Goal: Communication & Community: Ask a question

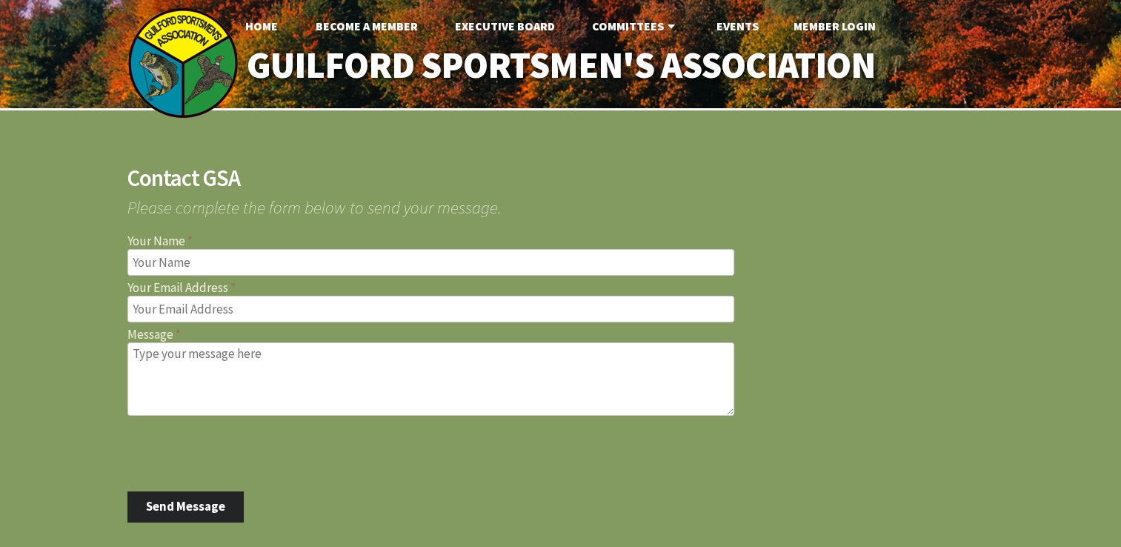
click at [164, 258] on input "Your Name" at bounding box center [430, 262] width 607 height 27
type input "Thomas C Pietrini"
click at [139, 309] on input "Your Email Address" at bounding box center [430, 309] width 607 height 27
type input "stpguns10@gmail.com"
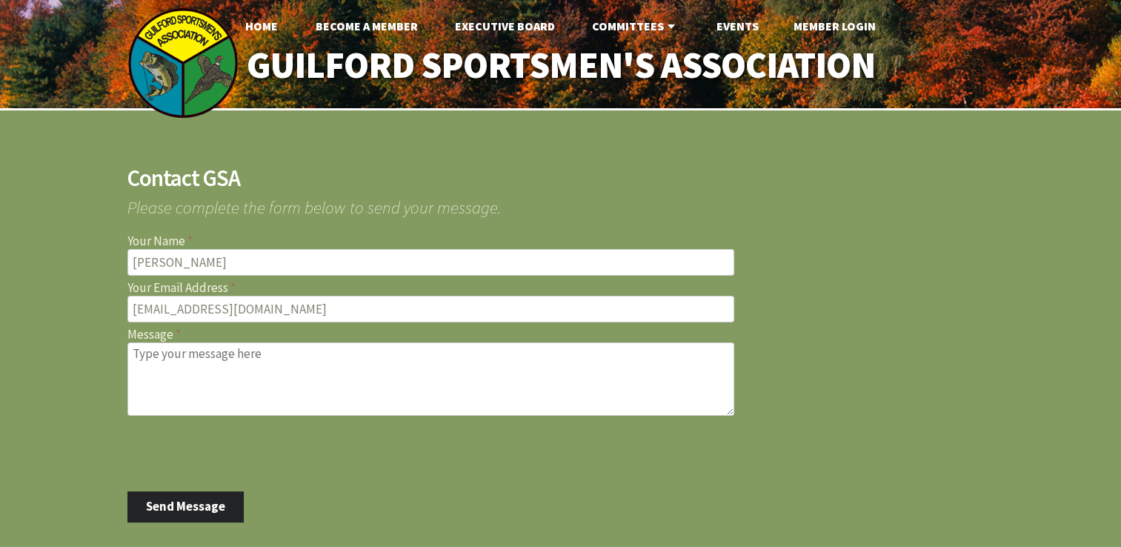
click at [145, 365] on textarea "Message" at bounding box center [430, 378] width 607 height 73
click at [148, 365] on textarea "Due to another comitment" at bounding box center [430, 378] width 607 height 73
type textarea "D"
click at [553, 351] on textarea "Due to another commitment I will be unable to attend the preli" at bounding box center [430, 378] width 607 height 73
click at [538, 351] on textarea "Due to another commitment I will be unable to attend the preli" at bounding box center [430, 378] width 607 height 73
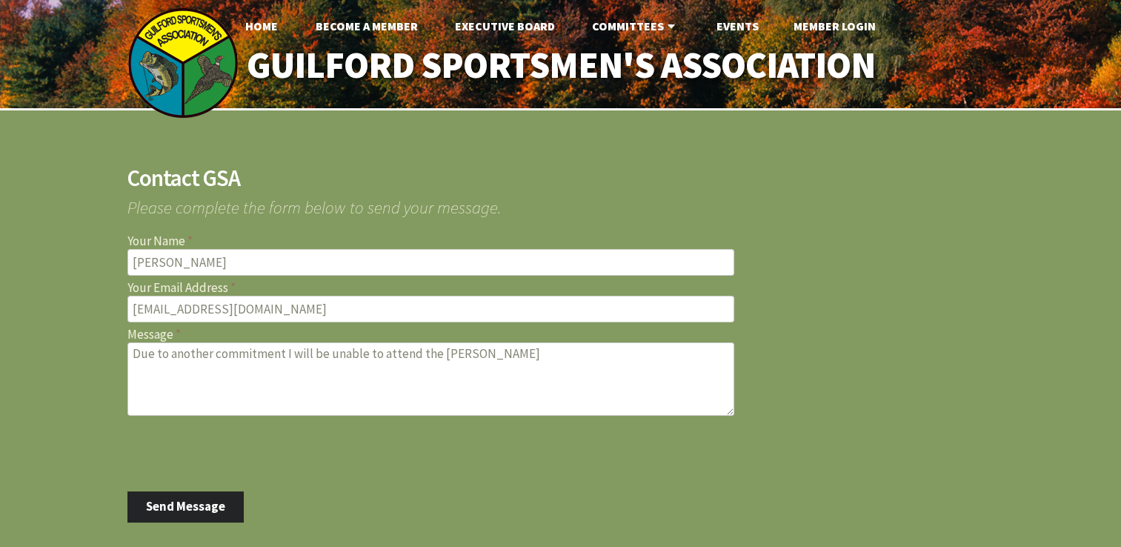
click at [577, 359] on textarea "Due to another commitment I will be unable to attend the preli" at bounding box center [430, 378] width 607 height 73
click at [582, 356] on textarea "Due to another commitment I will be unable to attend the preli" at bounding box center [430, 378] width 607 height 73
click at [535, 351] on textarea "Due to another commitment I will be unable to attend the preli" at bounding box center [430, 378] width 607 height 73
click at [534, 351] on textarea "Due to another commitment I will be unable to attend the preli" at bounding box center [430, 378] width 607 height 73
click at [530, 351] on textarea "Due to another commitment I will be unable to attend the preli" at bounding box center [430, 378] width 607 height 73
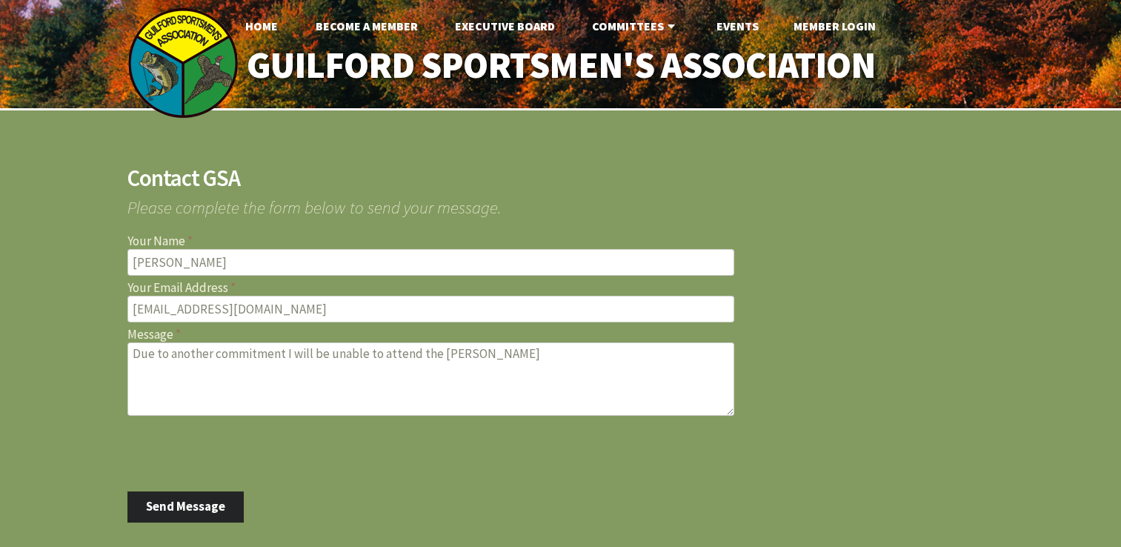
click at [553, 359] on textarea "Due to another commitment I will be unable to attend the preli" at bounding box center [430, 378] width 607 height 73
click at [570, 355] on textarea "Due to another commitment I will be unable to attend the preli" at bounding box center [430, 378] width 607 height 73
click at [461, 350] on textarea "Due to another commitment I will be unable to attend the preli" at bounding box center [430, 378] width 607 height 73
click at [496, 354] on textarea "Due to another commitment I will be unable to attend the prelim" at bounding box center [430, 378] width 607 height 73
click at [501, 354] on textarea "Due to another commitment I will be unable to attend the prelim" at bounding box center [430, 378] width 607 height 73
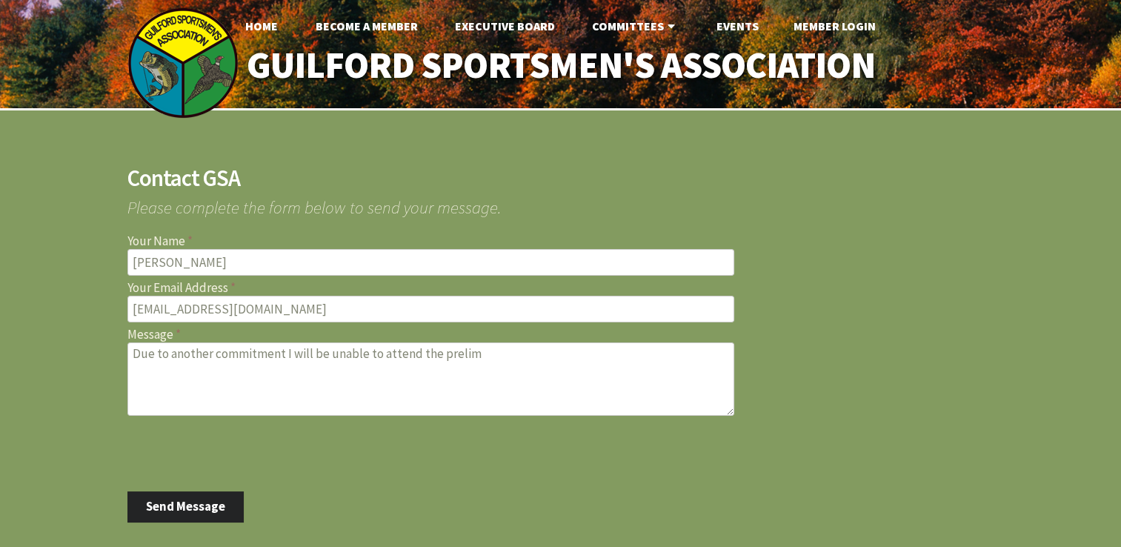
click at [493, 353] on textarea "Due to another commitment I will be unable to attend the prelim" at bounding box center [430, 378] width 607 height 73
click at [573, 359] on textarea "Due to another commitment I will be unable to attend the prelim" at bounding box center [430, 378] width 607 height 73
click at [541, 296] on input "[EMAIL_ADDRESS][DOMAIN_NAME]" at bounding box center [430, 309] width 607 height 27
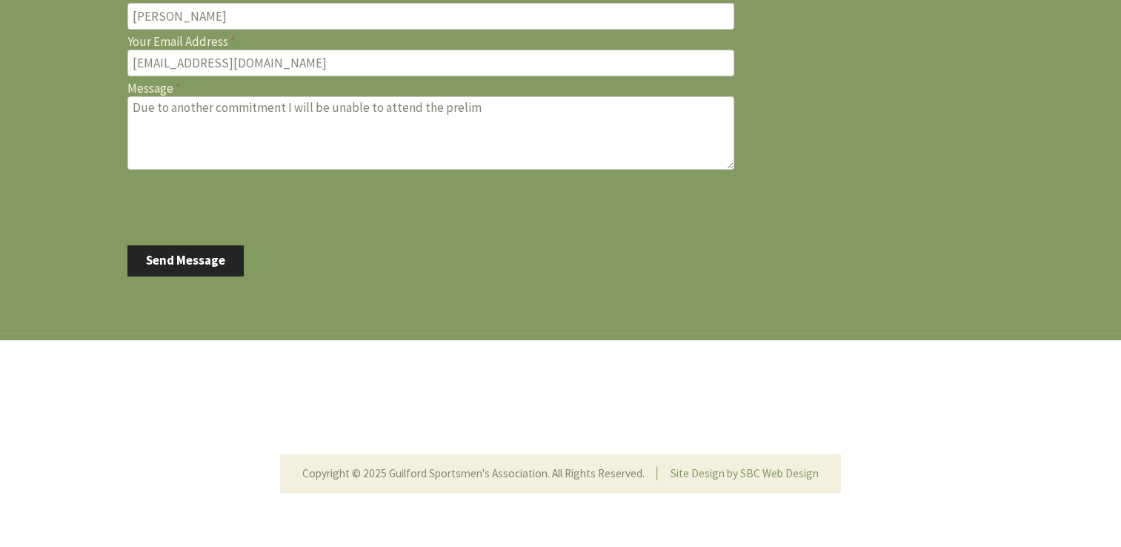
click at [486, 109] on textarea "Due to another commitment I will be unable to attend the prelim" at bounding box center [430, 132] width 607 height 73
click at [314, 116] on textarea "Due to another commitment I will be unable to attend the preliminary shoot on S…" at bounding box center [430, 132] width 607 height 73
click at [620, 106] on textarea "Due to another commitment I will be unable to attend the preliminary shoot on S…" at bounding box center [430, 132] width 607 height 73
click at [314, 121] on textarea "Due to another commitment I will be unable to attend the preliminary shoot on S…" at bounding box center [430, 132] width 607 height 73
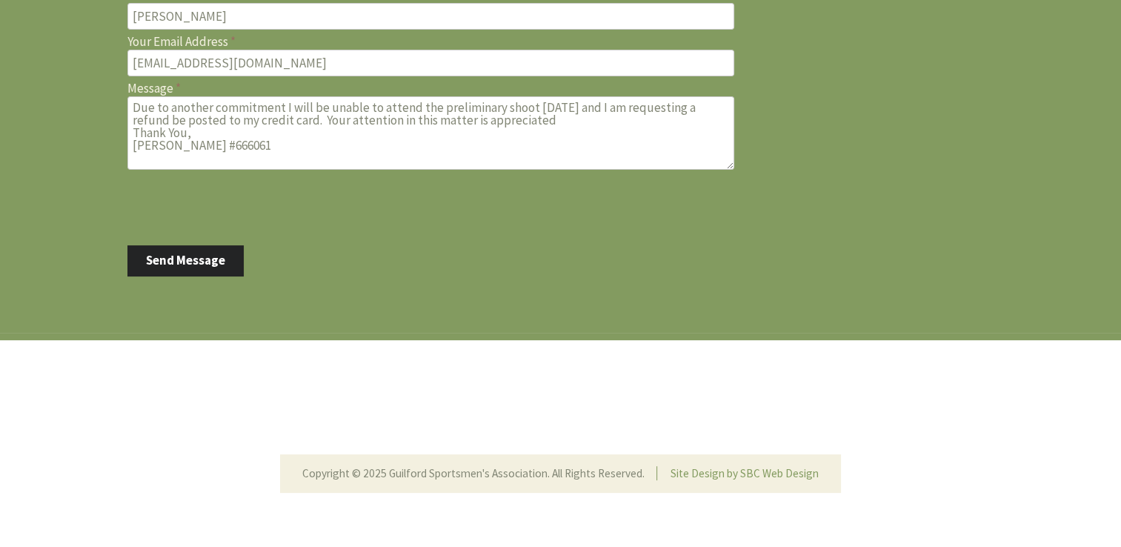
type textarea "Due to another commitment I will be unable to attend the preliminary shoot [DAT…"
click at [193, 256] on button "Send Message" at bounding box center [185, 260] width 117 height 31
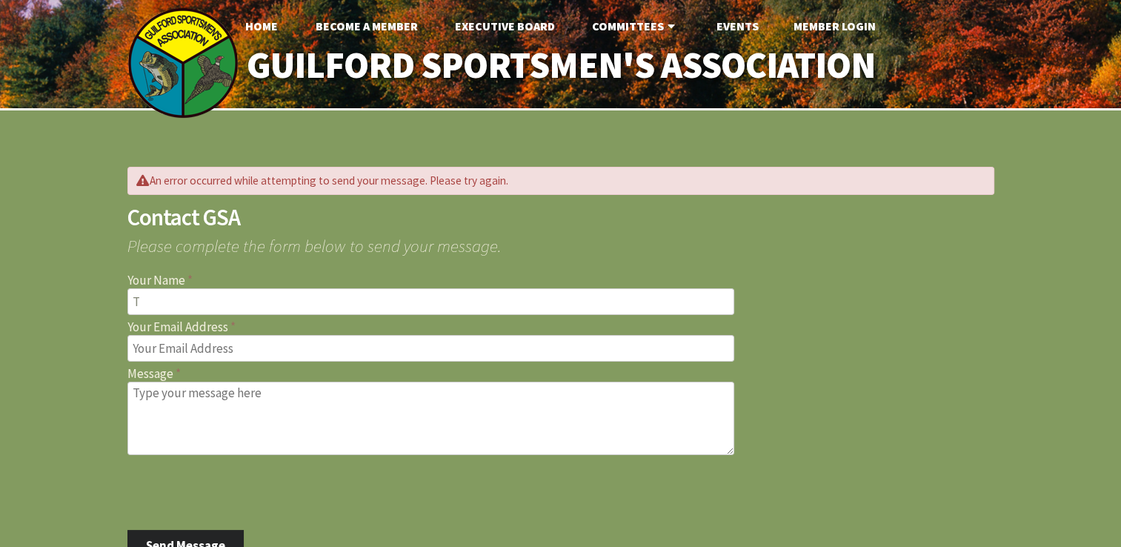
type input "[PERSON_NAME]"
type input "[EMAIL_ADDRESS][DOMAIN_NAME]"
click at [148, 404] on textarea "Message" at bounding box center [430, 418] width 607 height 73
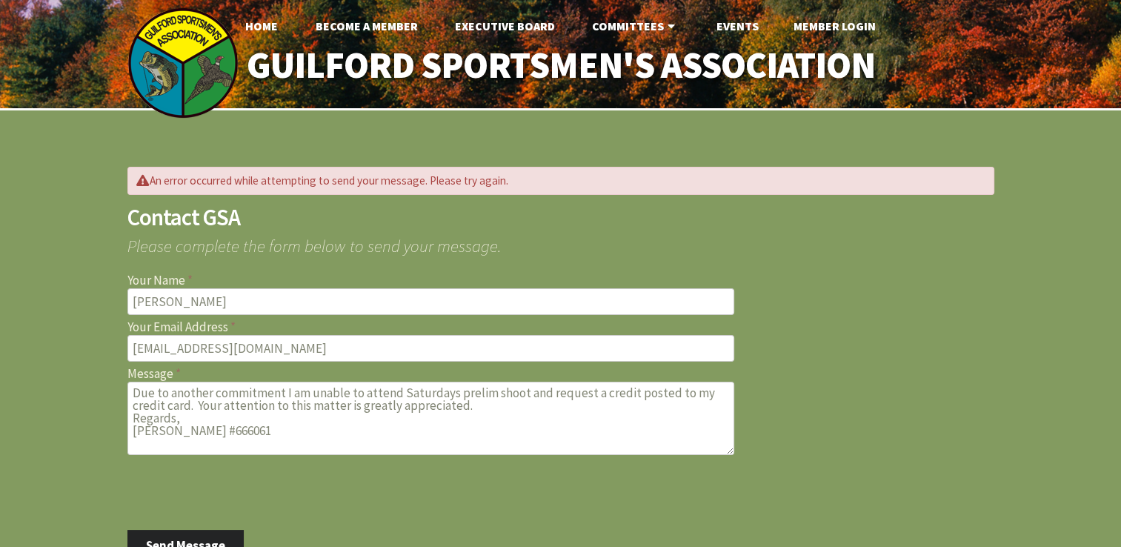
drag, startPoint x: 468, startPoint y: 407, endPoint x: 476, endPoint y: 407, distance: 8.1
click at [476, 407] on textarea "Due to another commitment I am unable to attend Saturdays prelim shoot and requ…" at bounding box center [430, 418] width 607 height 73
type textarea "Due to another commitment I am unable to attend Saturdays prelim shoot and requ…"
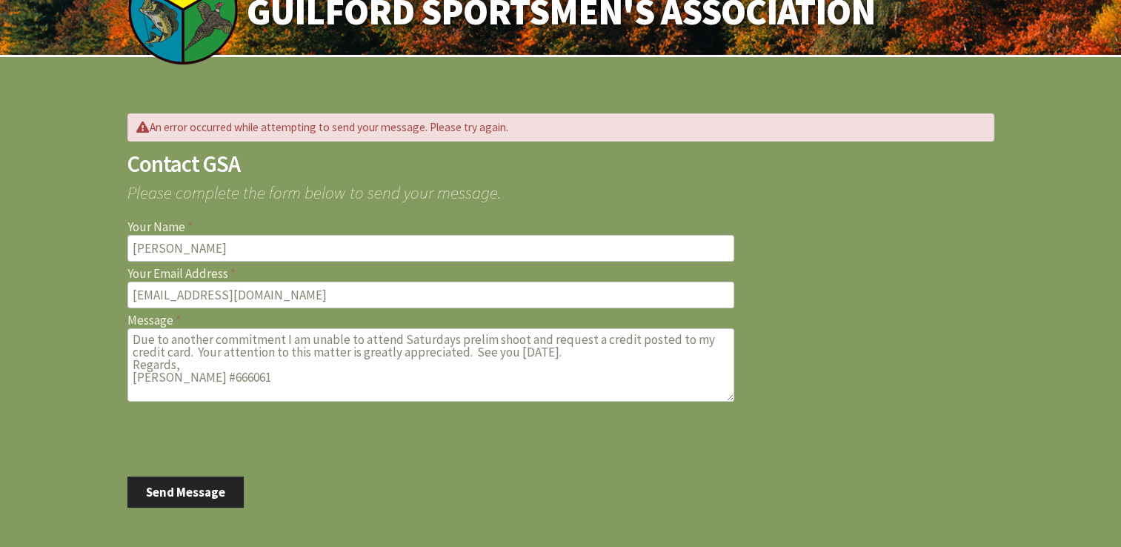
scroll to position [74, 0]
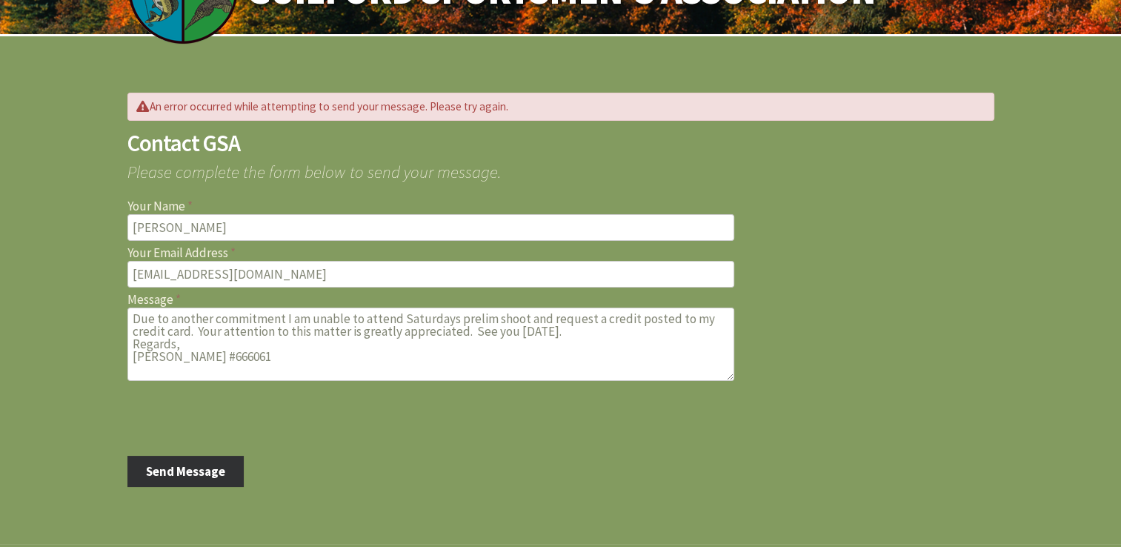
click at [181, 472] on button "Send Message" at bounding box center [185, 471] width 117 height 31
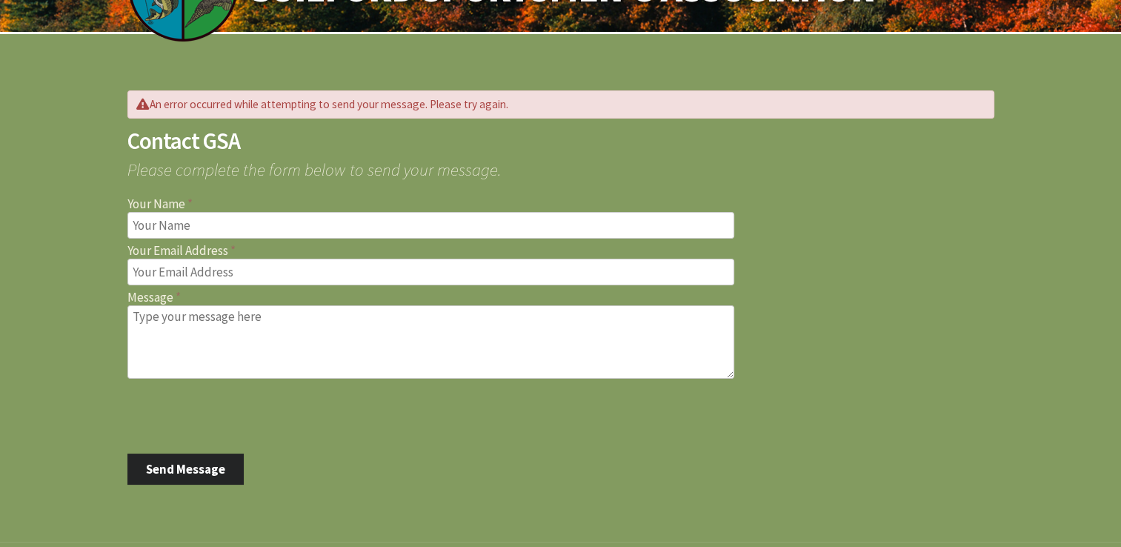
scroll to position [148, 0]
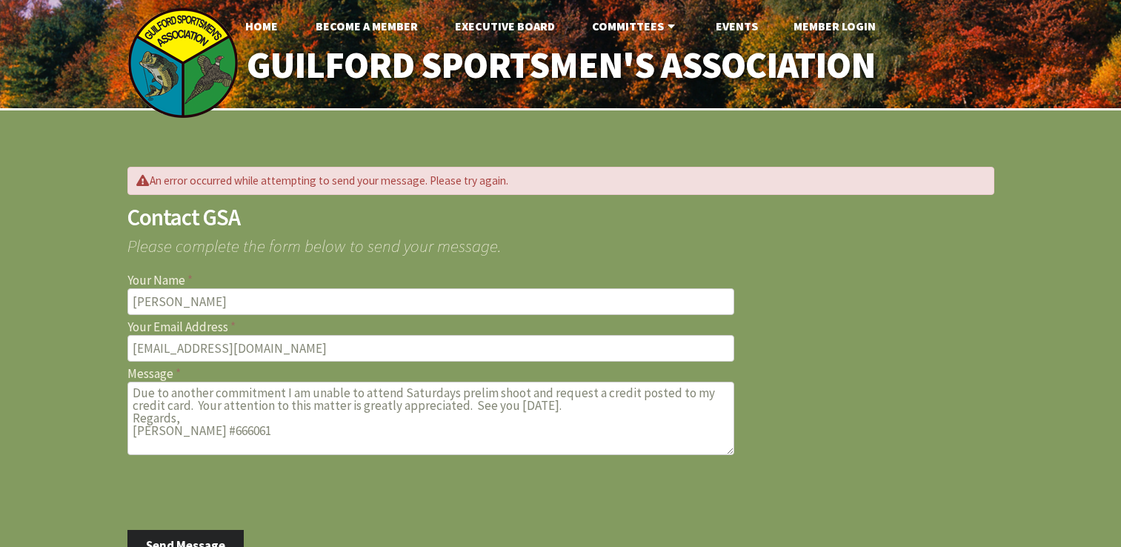
scroll to position [74, 0]
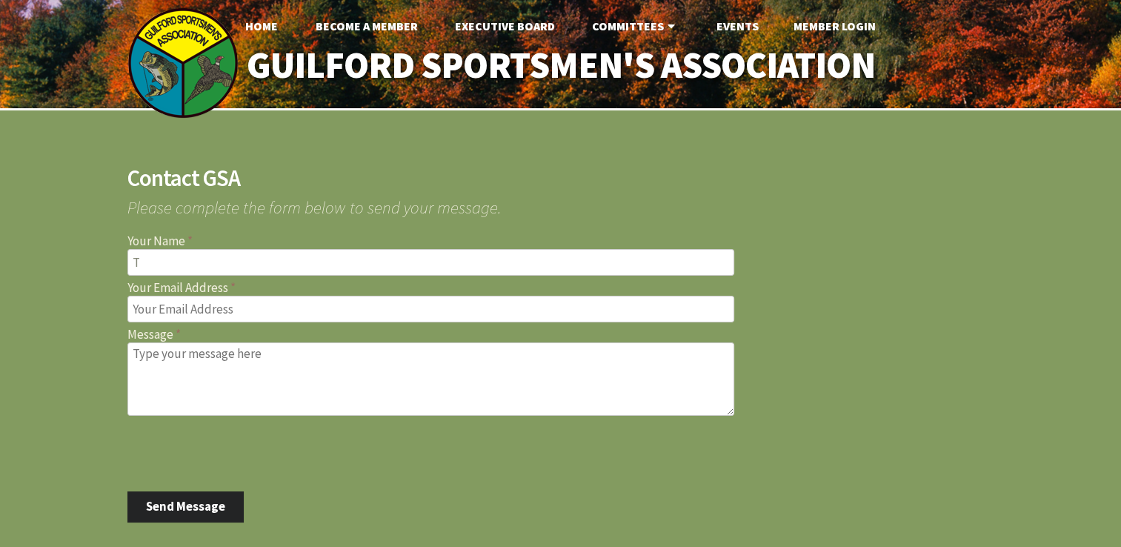
type input "[PERSON_NAME]"
type input "[EMAIL_ADDRESS][DOMAIN_NAME]"
click at [170, 361] on textarea "Message" at bounding box center [430, 378] width 607 height 73
type textarea "Due to another commitment I will be unable to attend the preliminary shoot [DAT…"
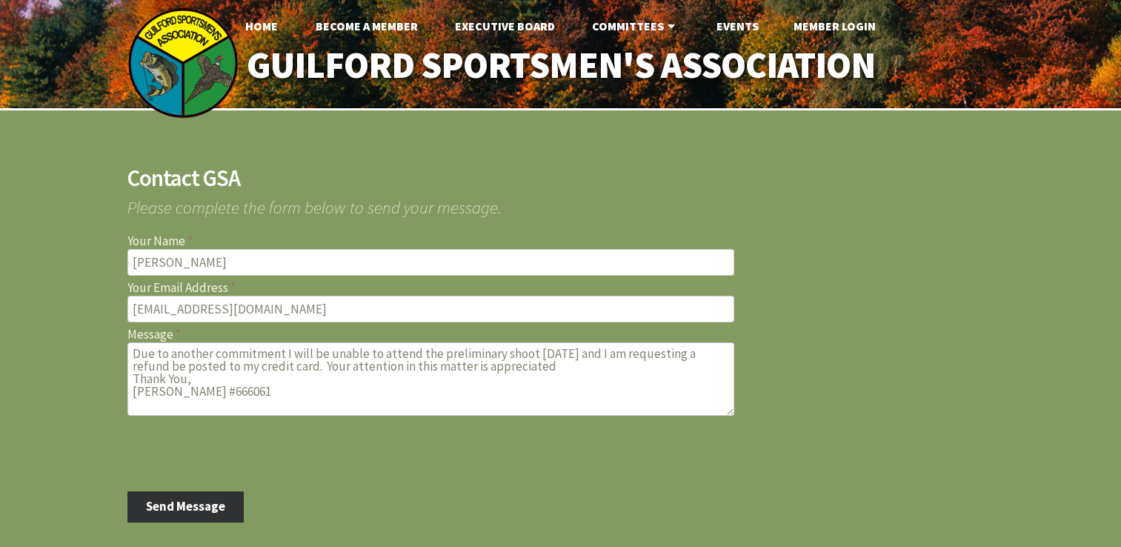
click at [172, 507] on button "Send Message" at bounding box center [185, 506] width 117 height 31
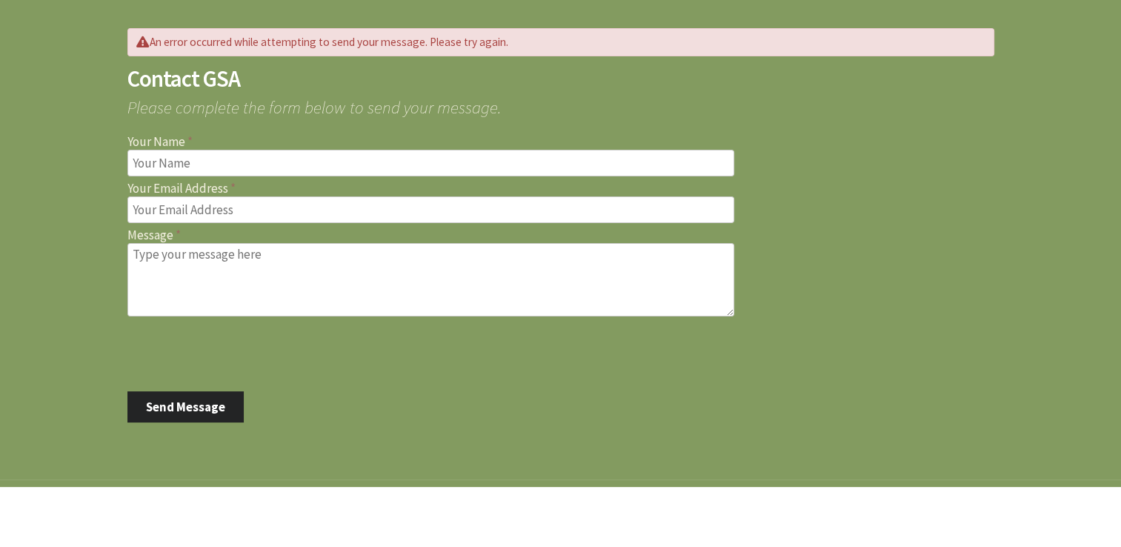
scroll to position [137, 0]
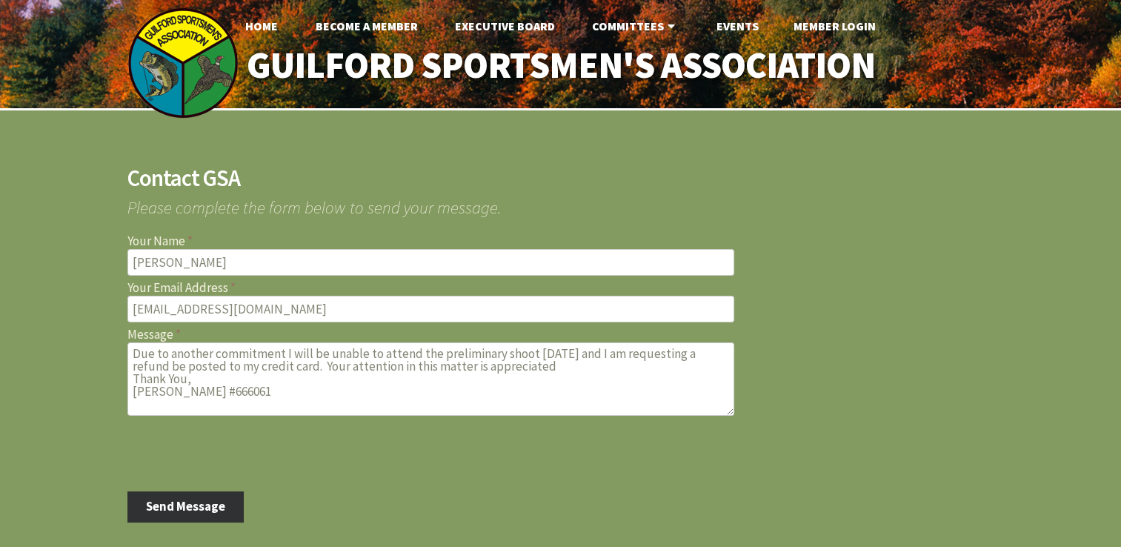
click at [179, 504] on button "Send Message" at bounding box center [185, 506] width 117 height 31
